Goal: Information Seeking & Learning: Learn about a topic

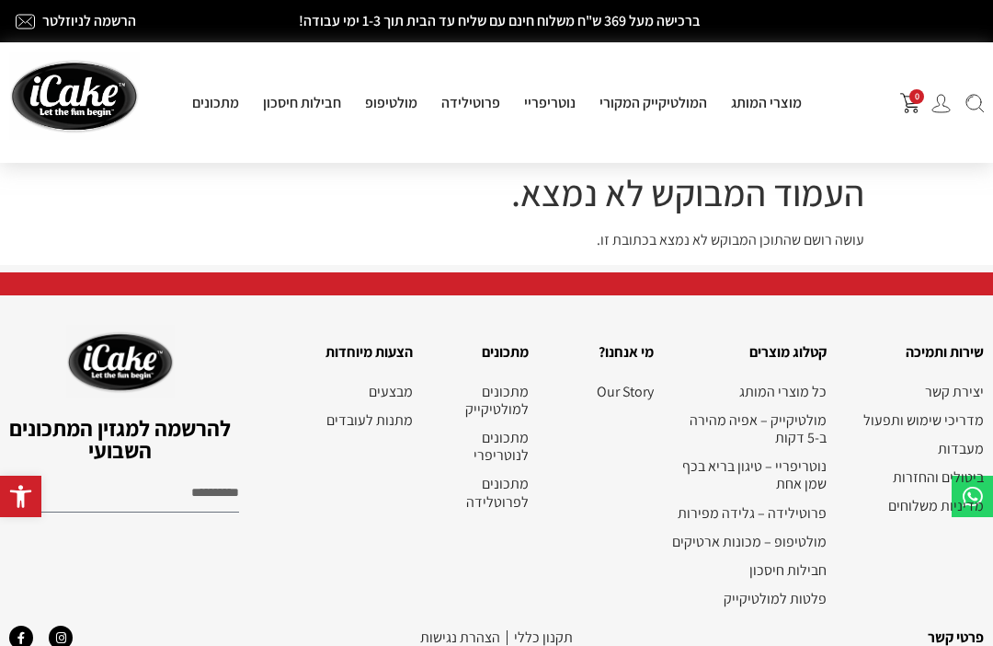
click at [227, 93] on link "מתכונים" at bounding box center [215, 102] width 71 height 19
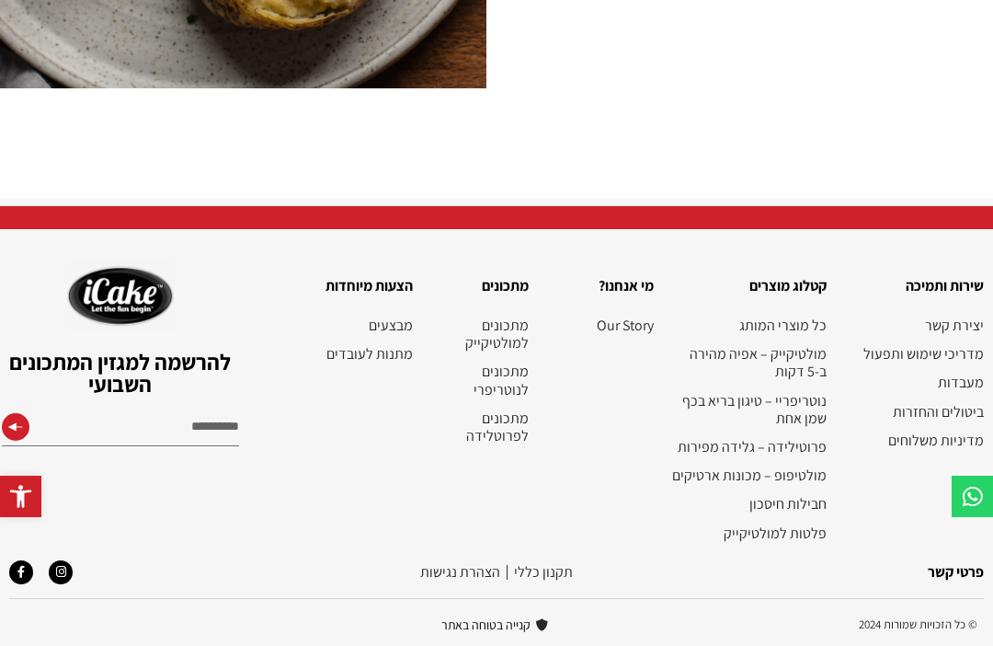
scroll to position [4750, 0]
click at [815, 380] on link "מולטיקייק – אפיה מהירה ב-5 דקות" at bounding box center [749, 362] width 155 height 35
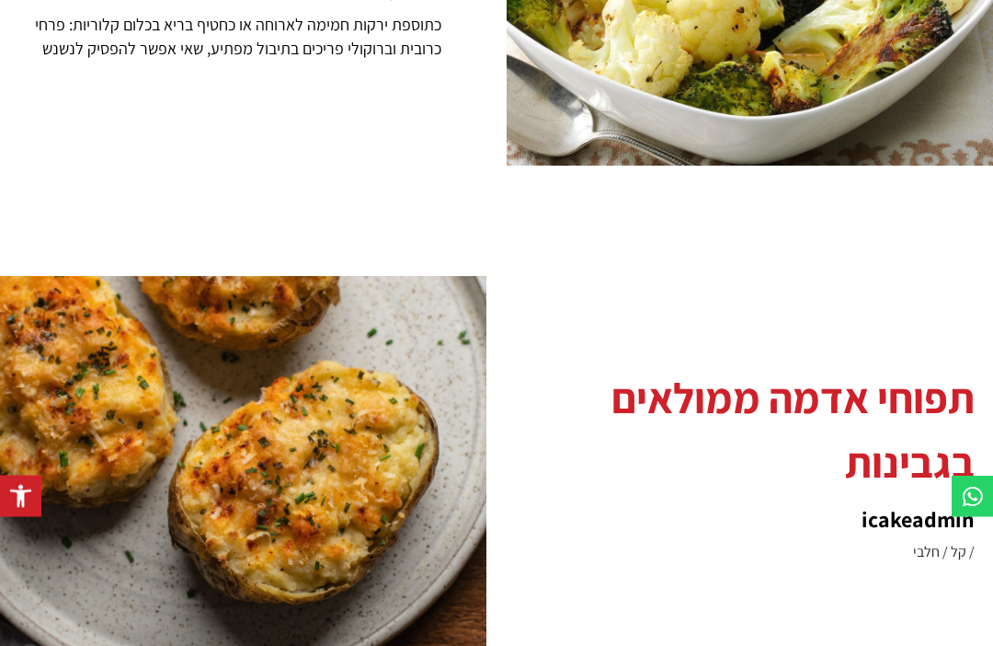
scroll to position [3946, 0]
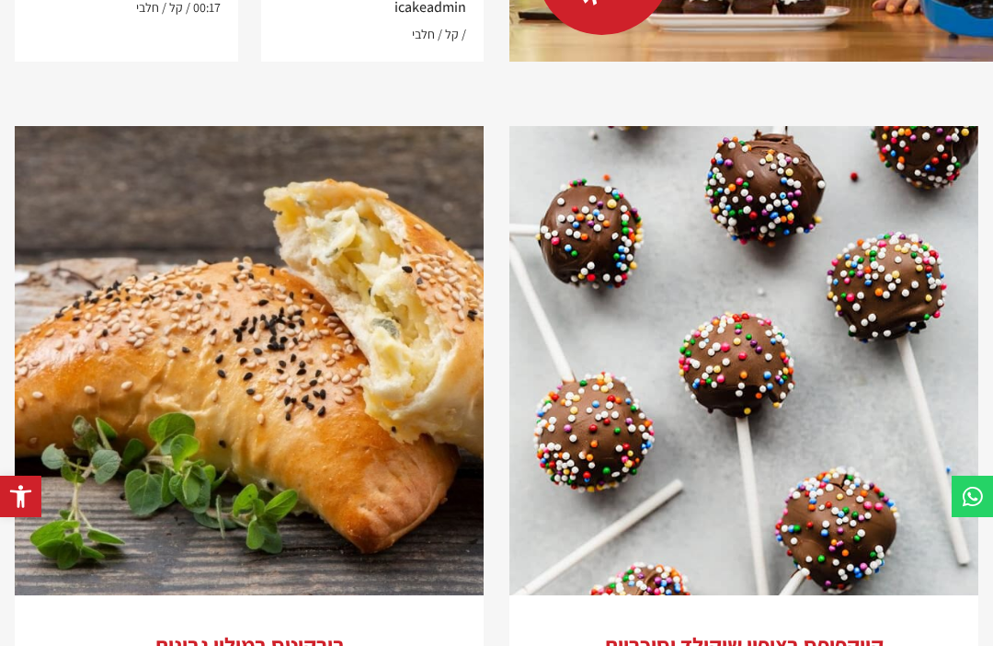
scroll to position [2758, 0]
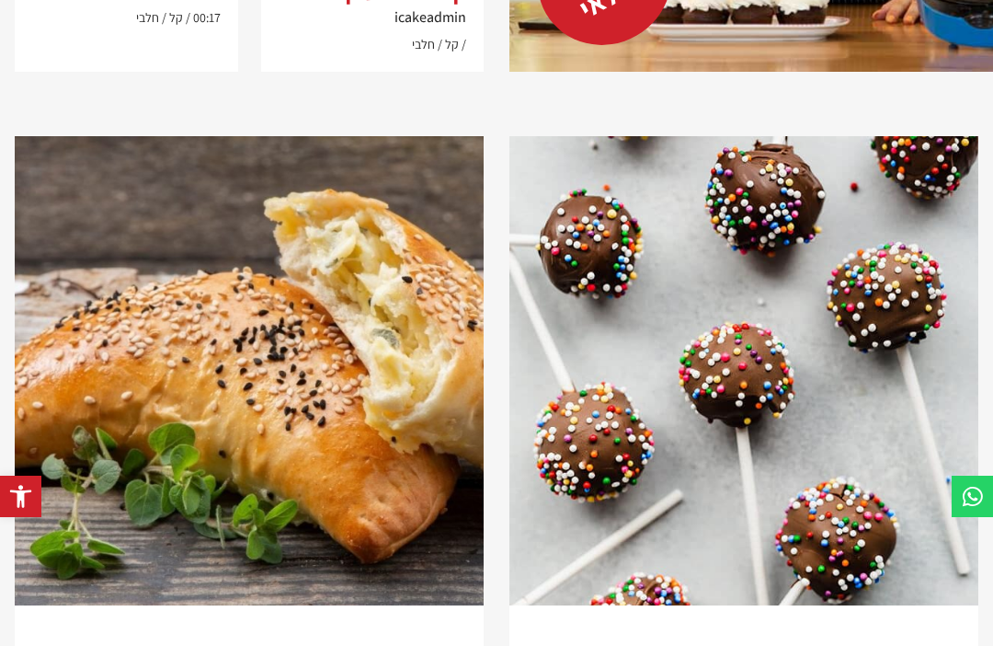
click at [365, 193] on img at bounding box center [249, 370] width 469 height 469
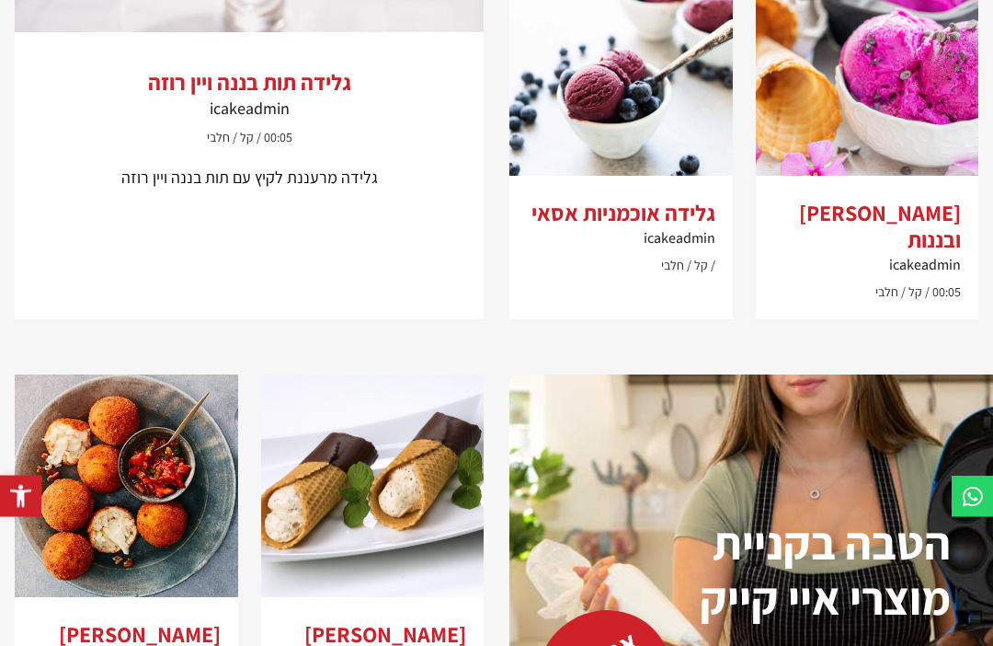
scroll to position [2058, 0]
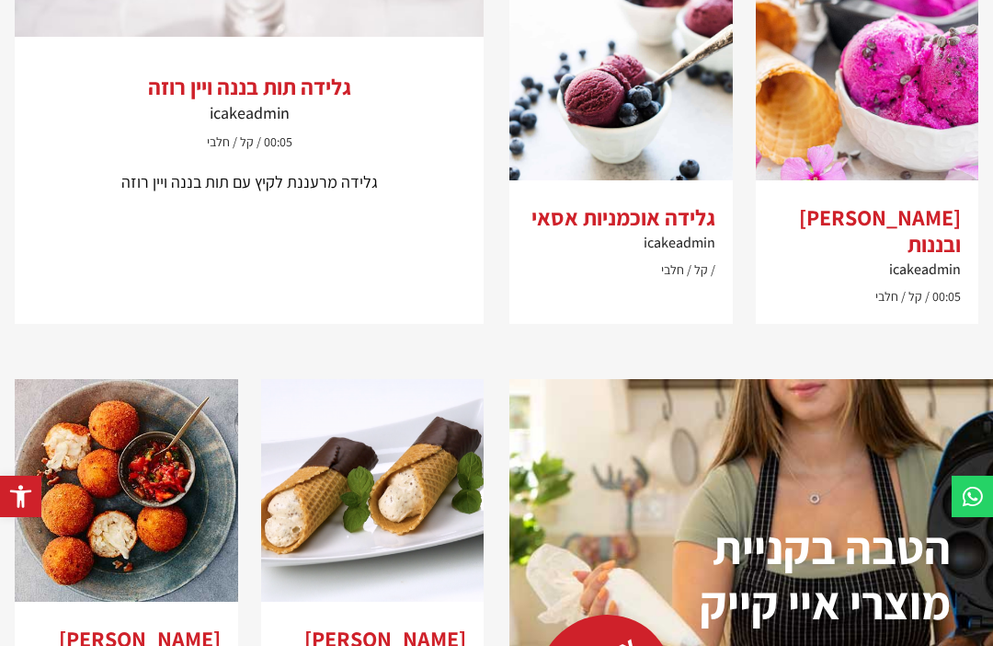
click at [661, 180] on img at bounding box center [622, 69] width 224 height 224
